Goal: Find specific page/section: Find specific page/section

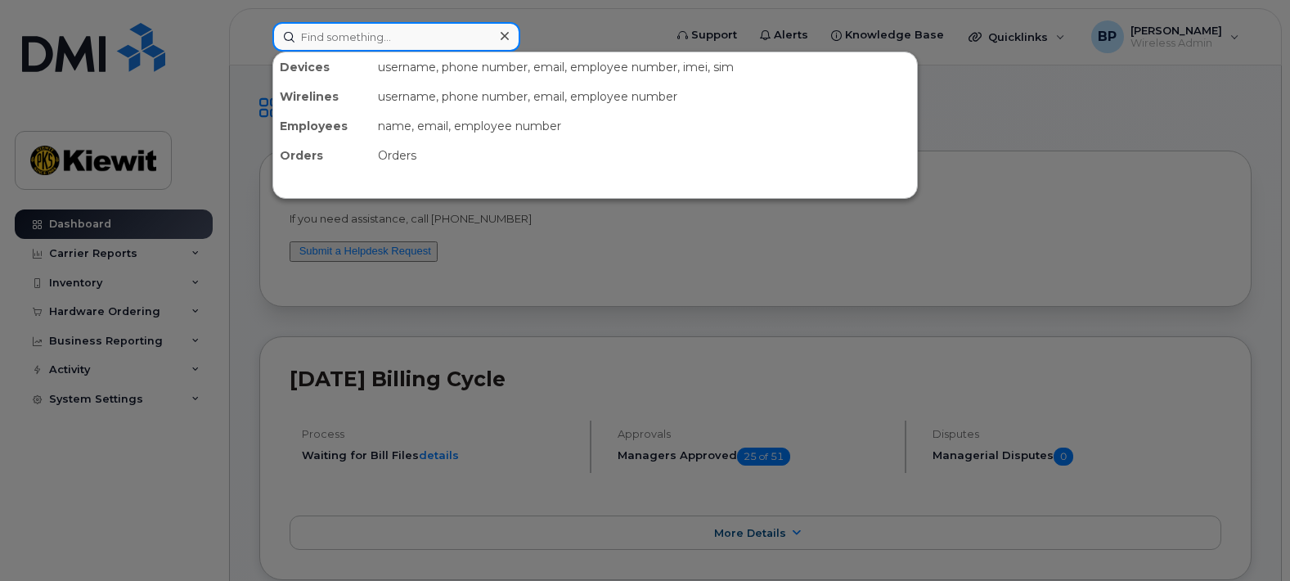
click at [374, 38] on input at bounding box center [396, 36] width 248 height 29
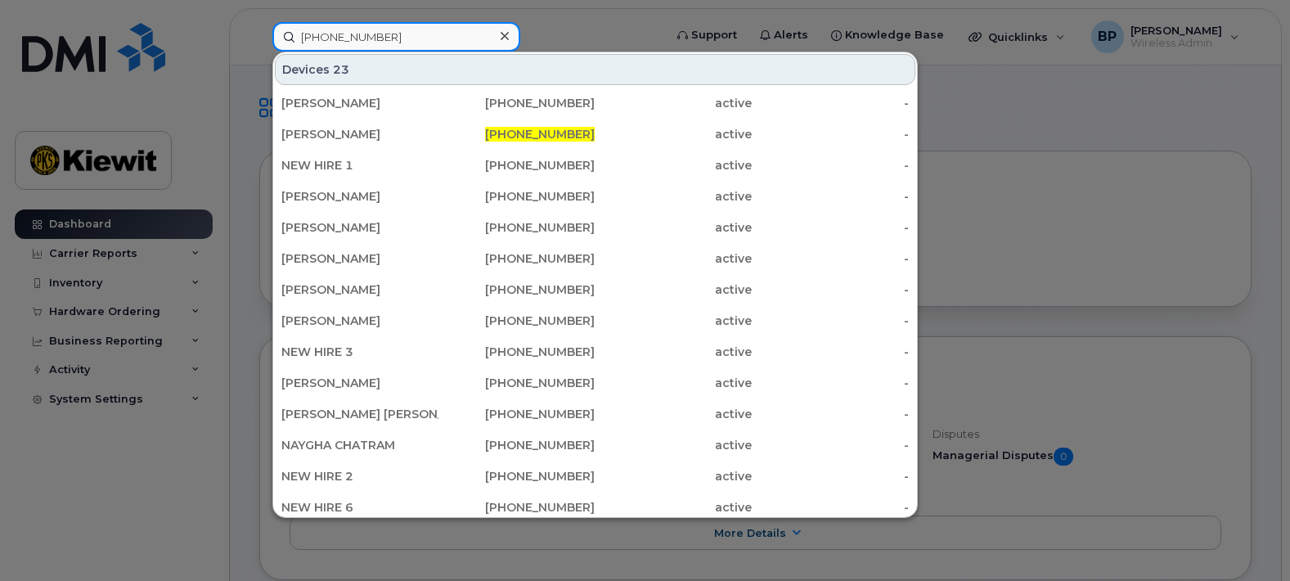
type input "[PHONE_NUMBER]"
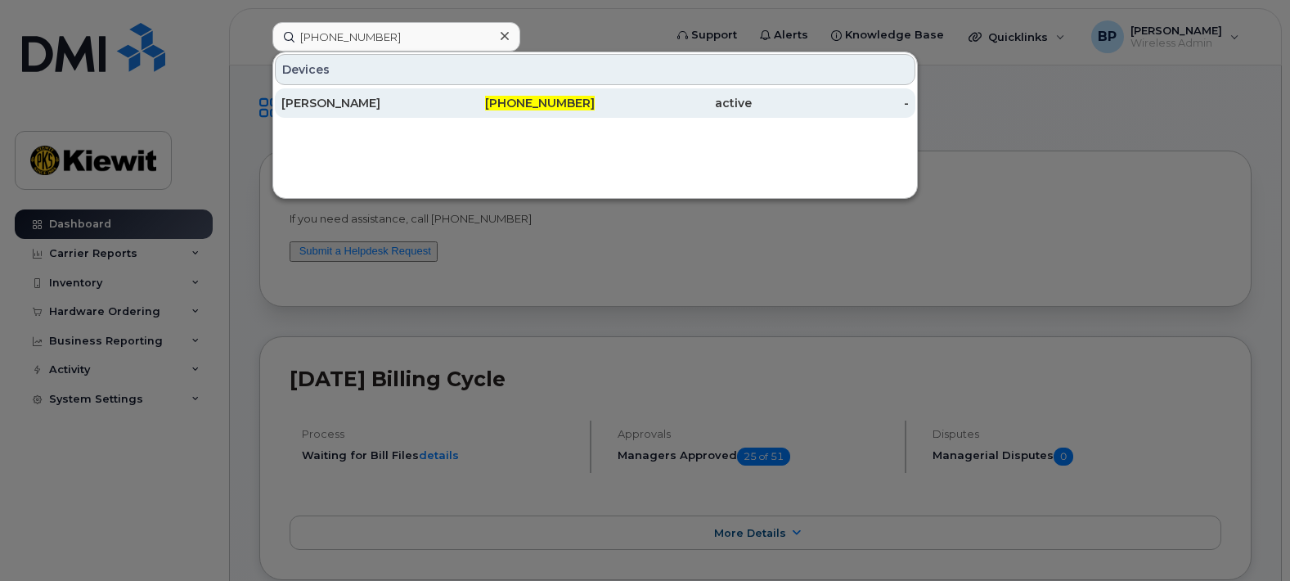
click at [372, 106] on div "[PERSON_NAME]" at bounding box center [359, 103] width 157 height 16
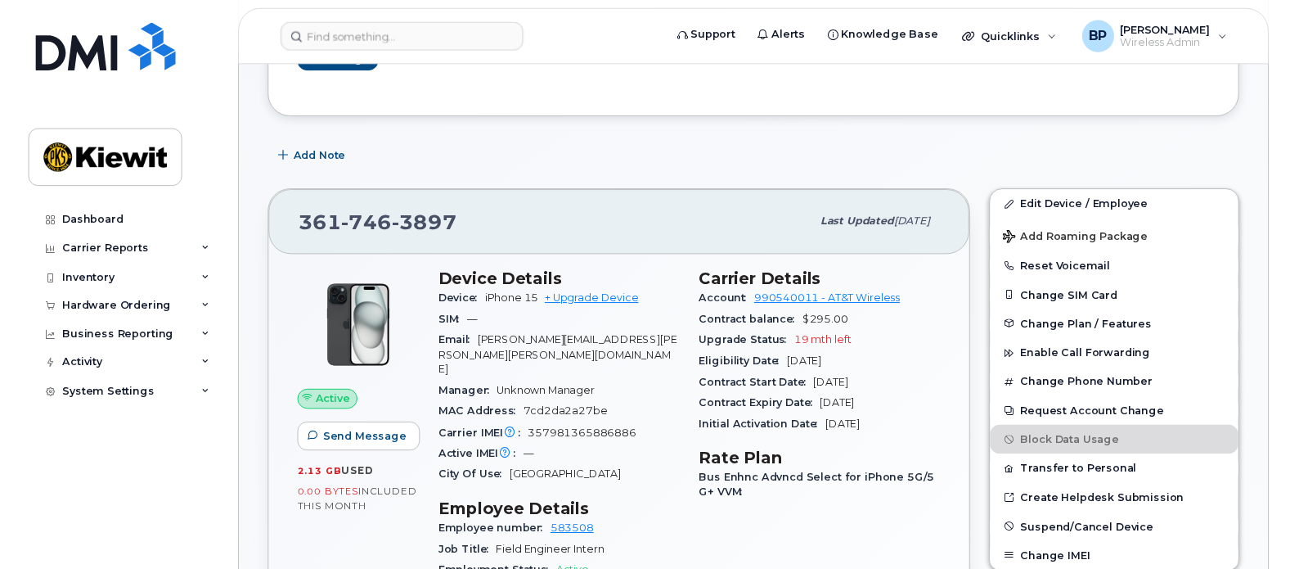
scroll to position [164, 0]
